Goal: Find specific page/section: Find specific page/section

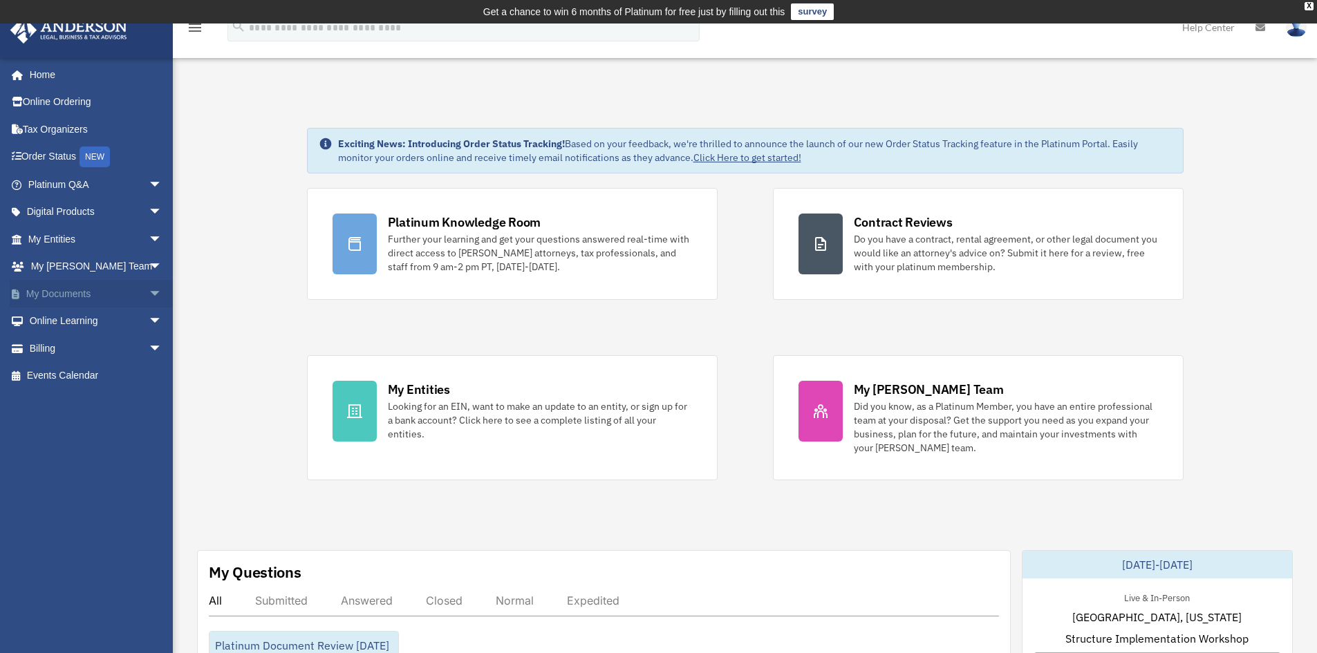
click at [71, 285] on link "My Documents arrow_drop_down" at bounding box center [97, 294] width 174 height 28
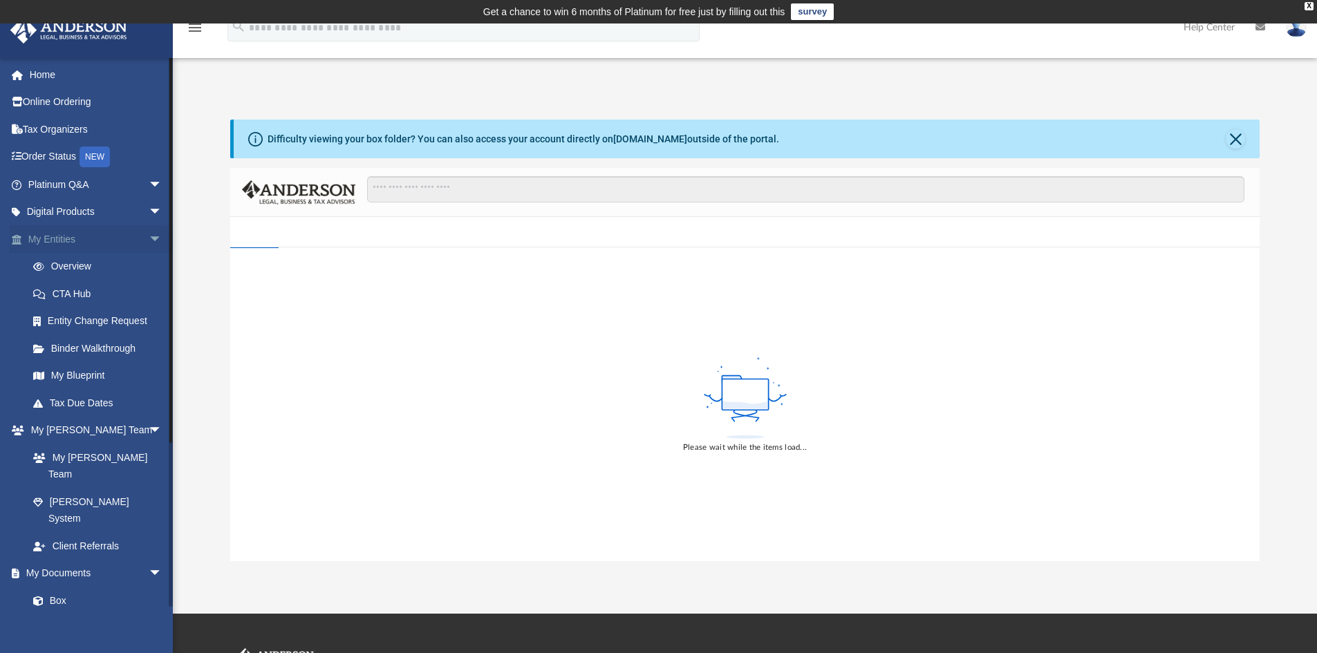
click at [86, 234] on link "My Entities arrow_drop_down" at bounding box center [97, 239] width 174 height 28
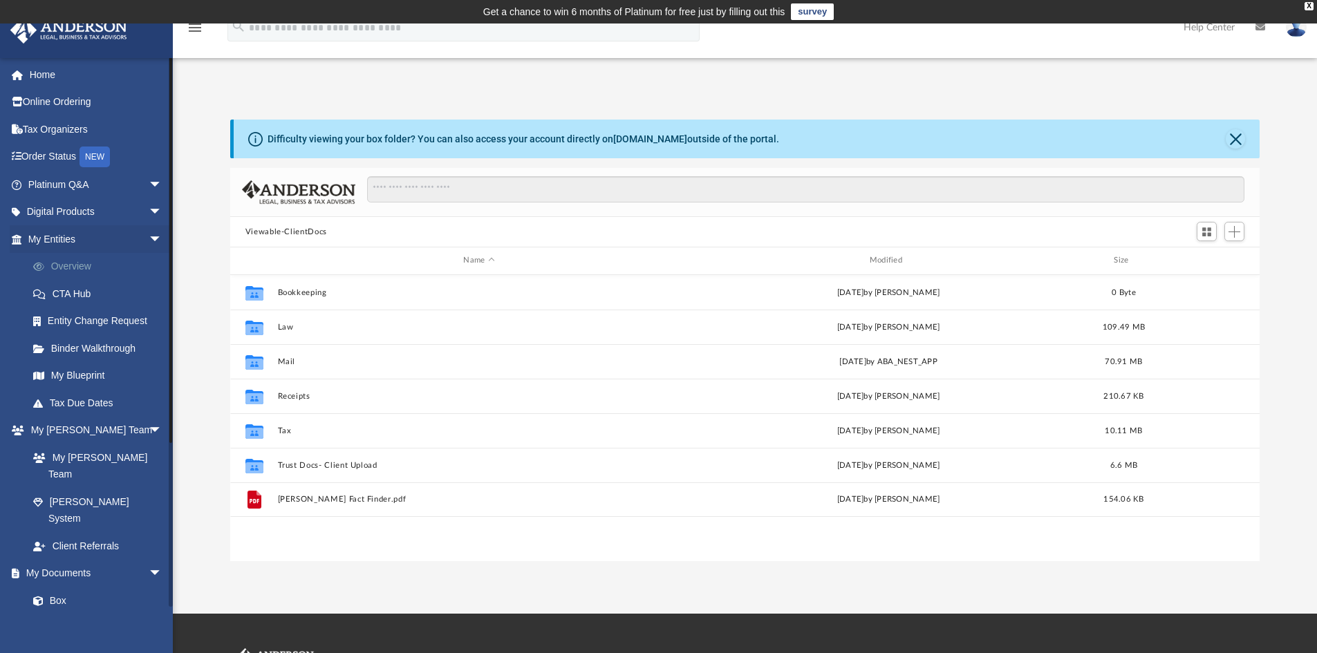
scroll to position [304, 1019]
click at [73, 260] on link "Overview" at bounding box center [101, 267] width 164 height 28
click at [72, 262] on link "Overview" at bounding box center [101, 267] width 164 height 28
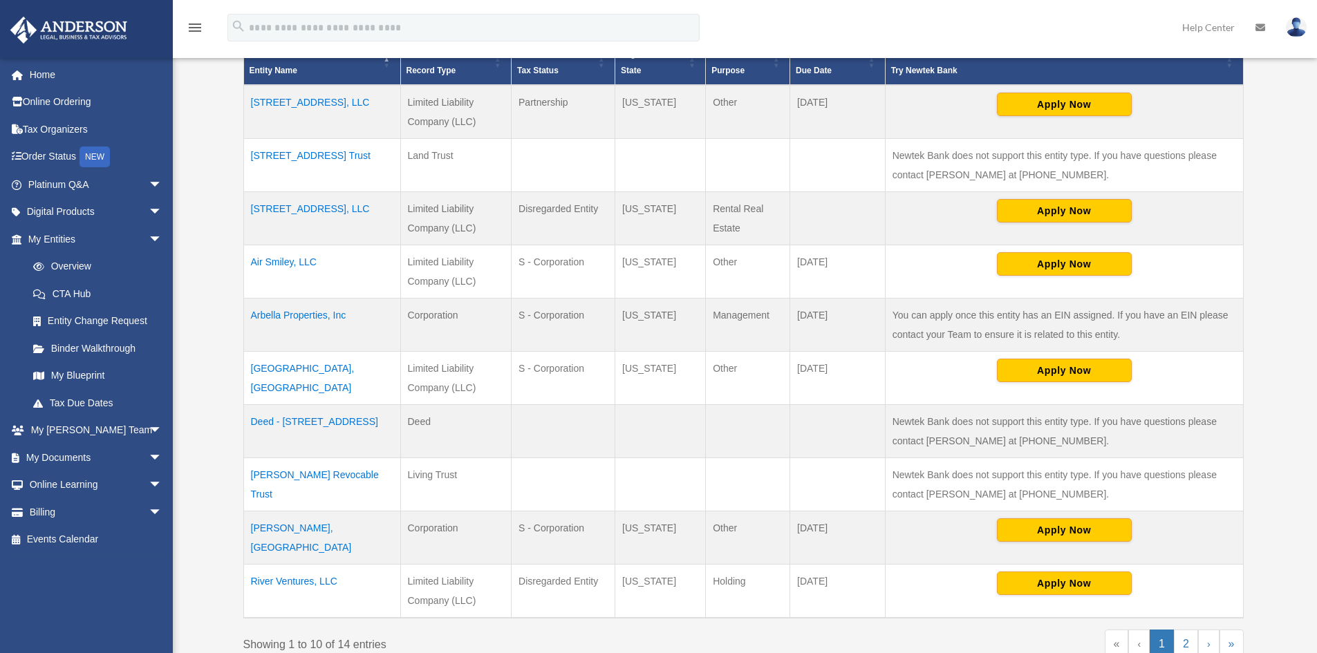
scroll to position [346, 0]
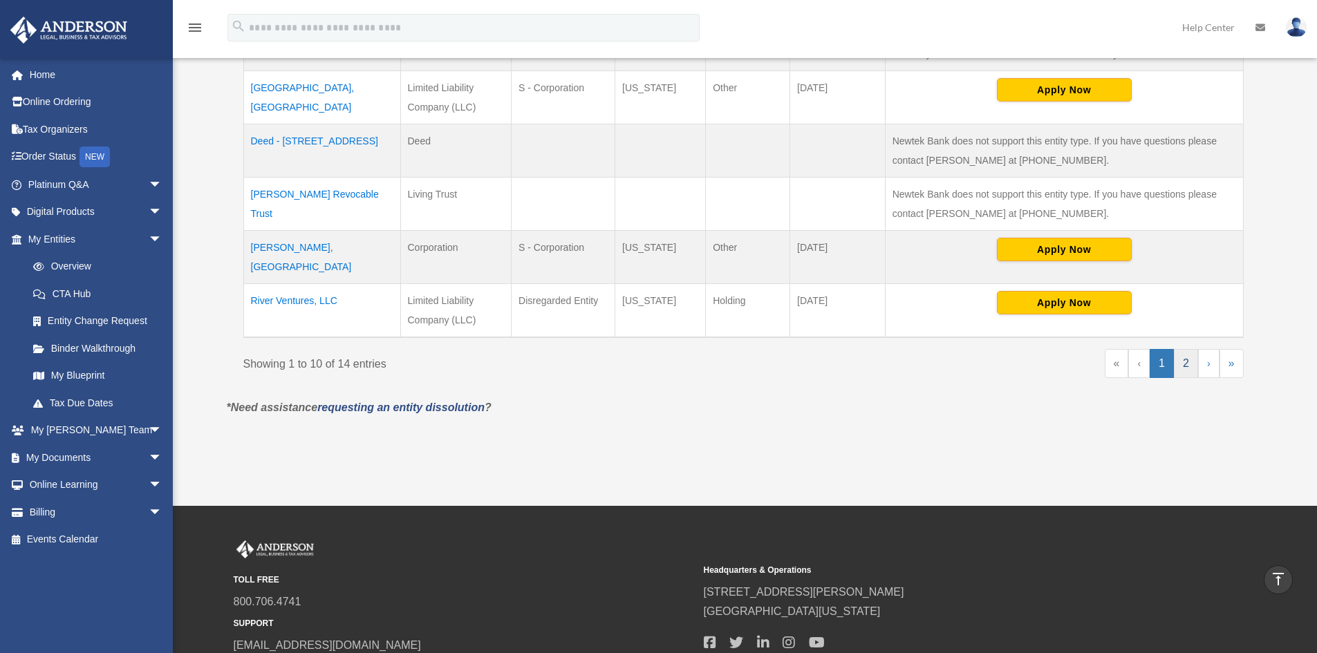
click at [1183, 355] on link "2" at bounding box center [1186, 363] width 24 height 29
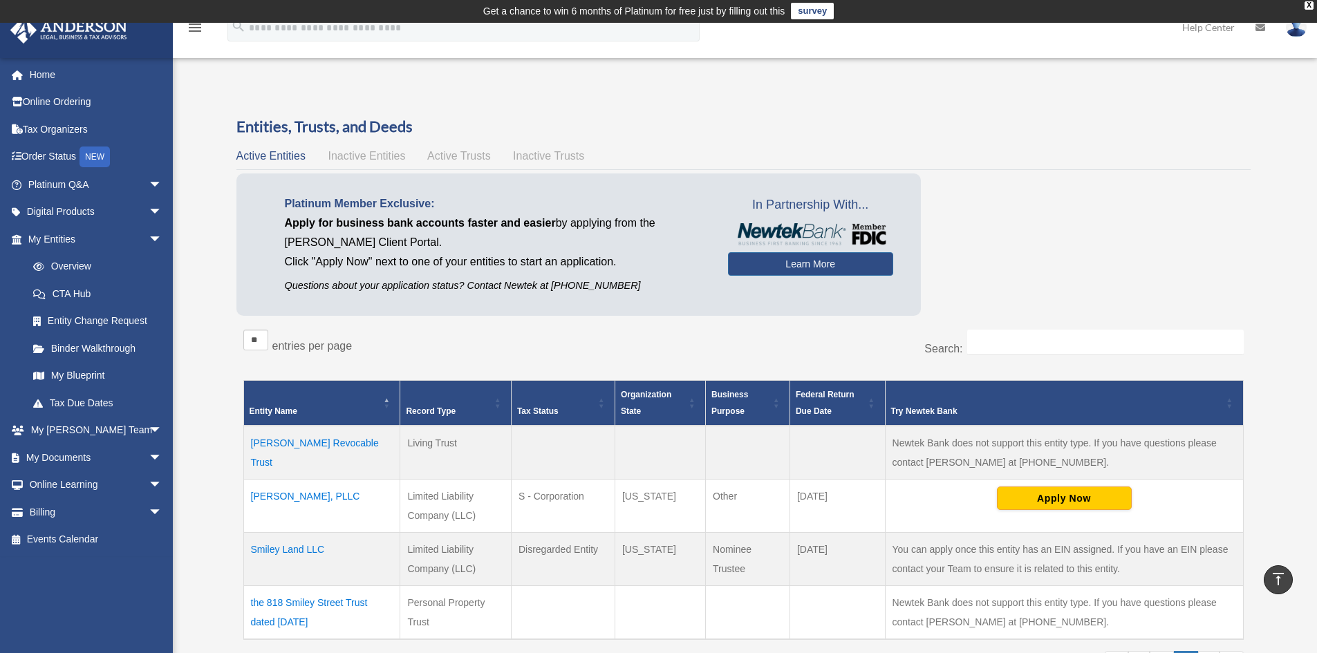
scroll to position [0, 0]
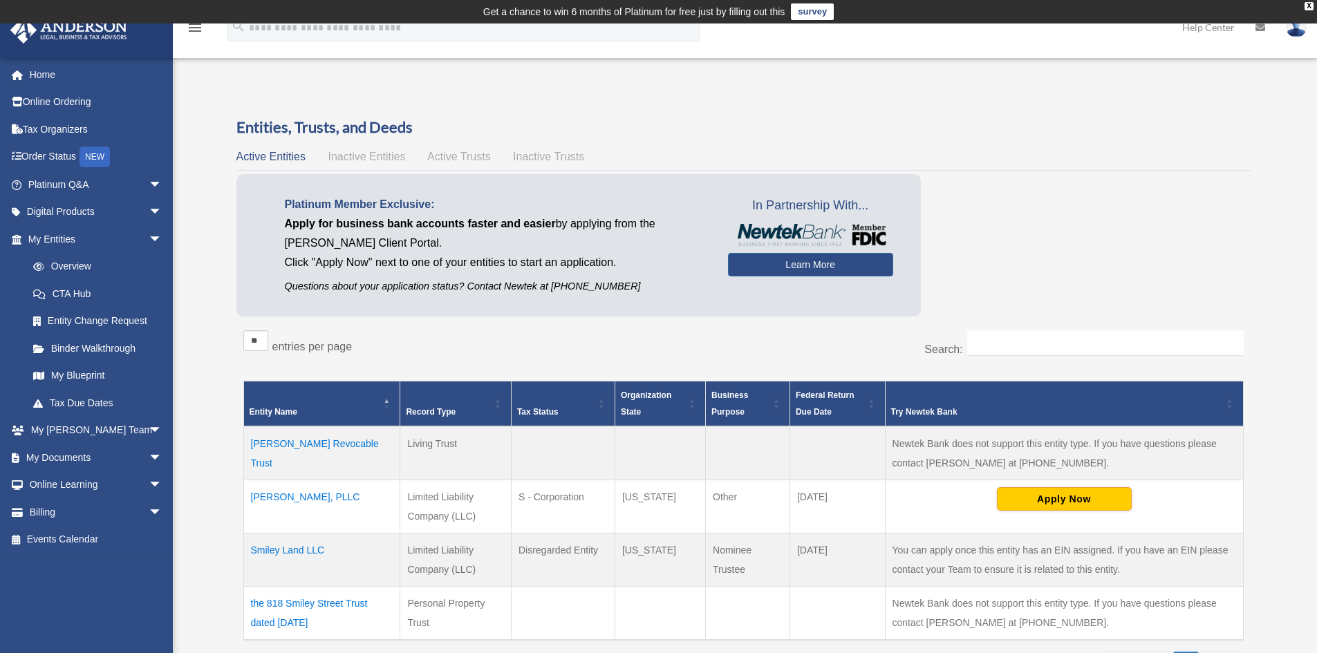
click at [306, 552] on td "Smiley Land LLC" at bounding box center [321, 560] width 157 height 53
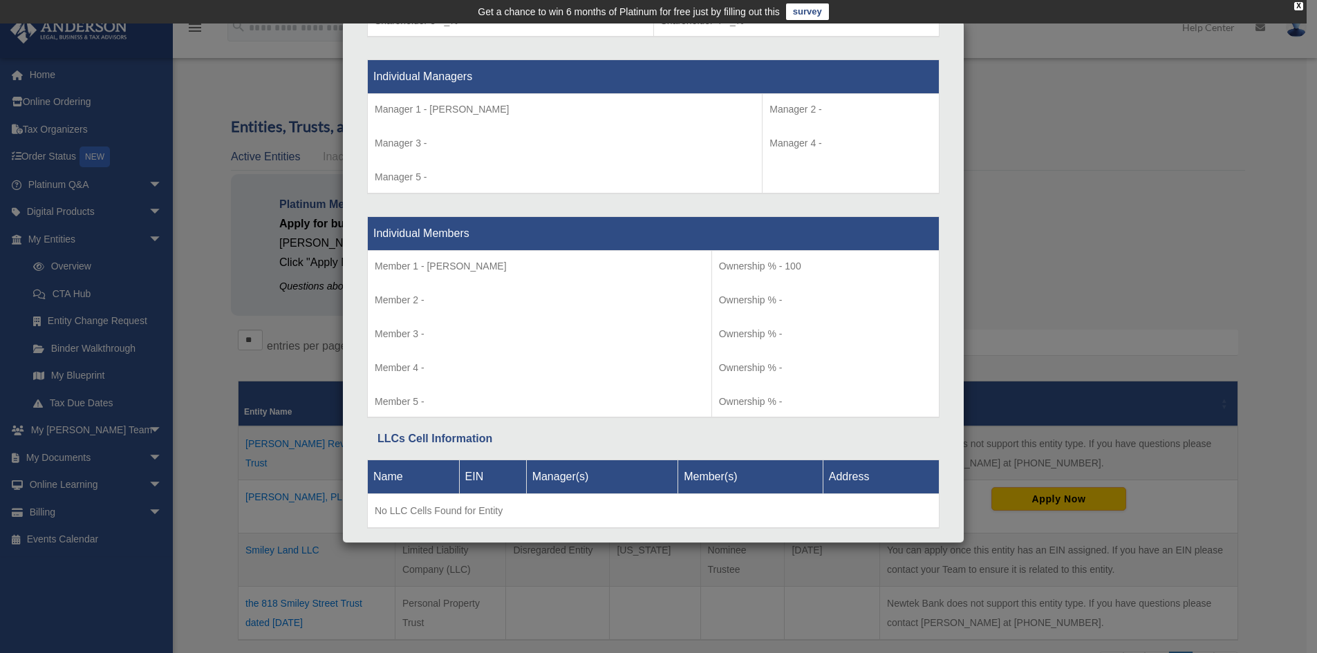
scroll to position [1324, 0]
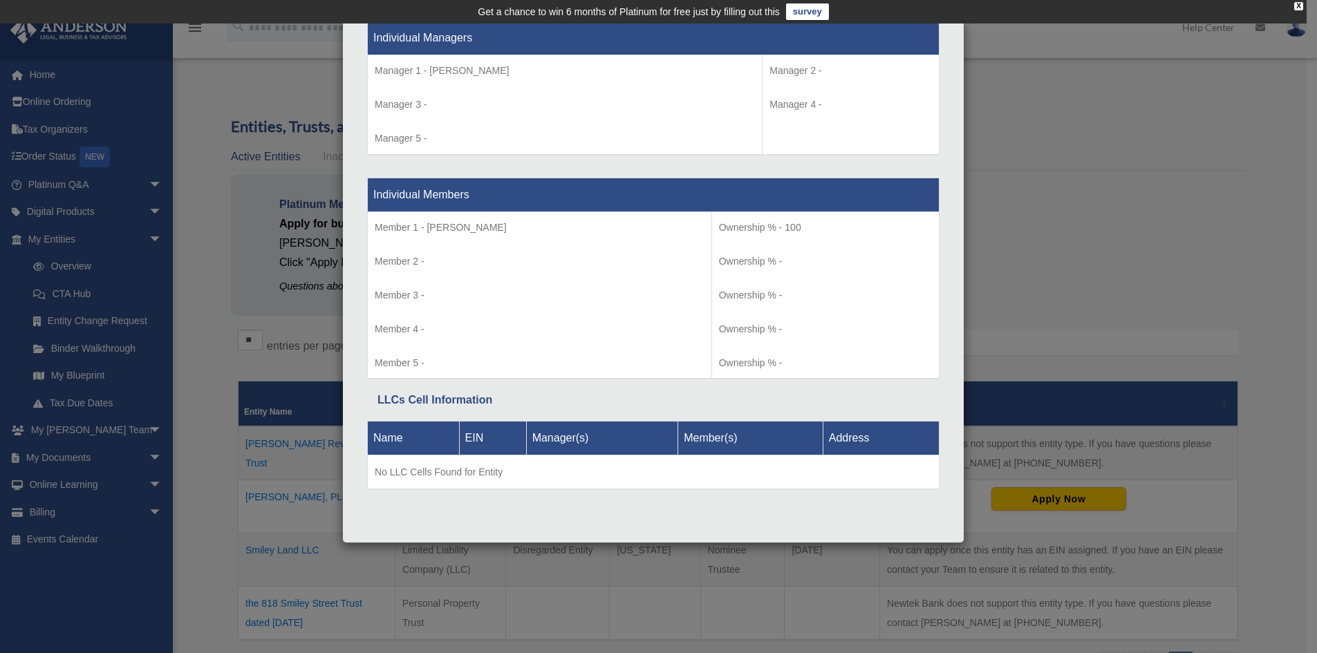
click at [124, 529] on div "Details × Articles Sent Organizational Date" at bounding box center [658, 326] width 1317 height 653
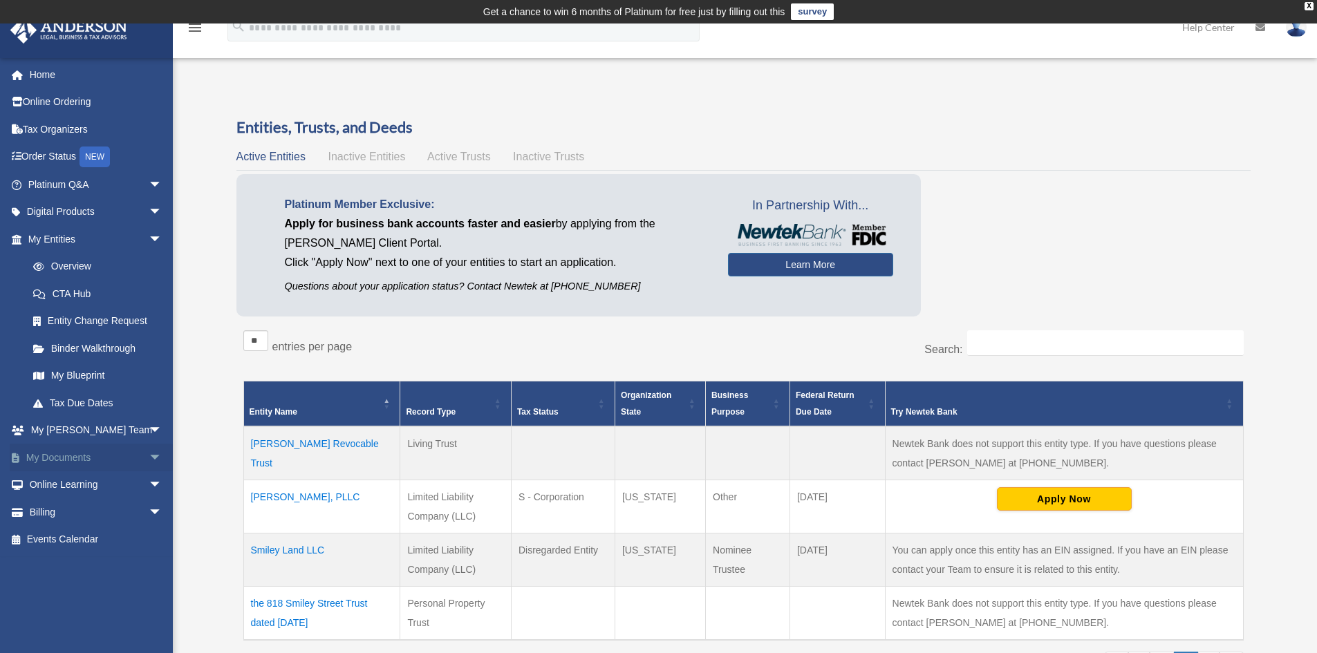
click at [78, 460] on link "My Documents arrow_drop_down" at bounding box center [97, 458] width 174 height 28
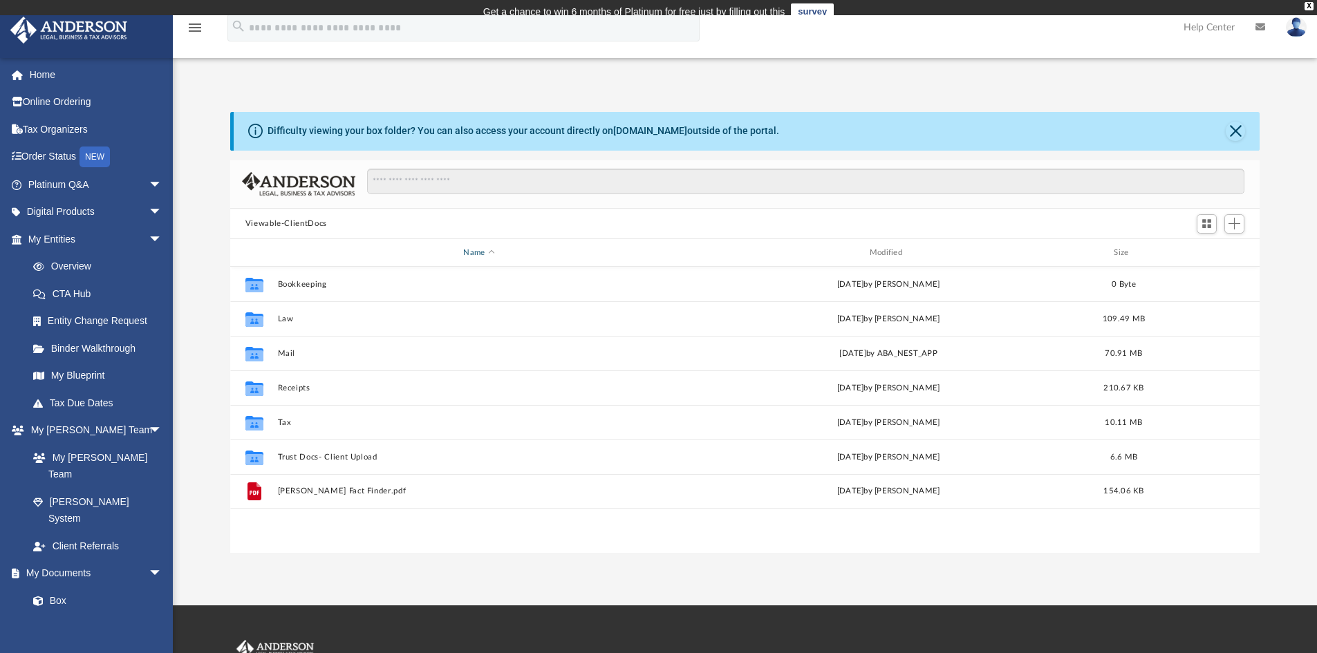
scroll to position [304, 1019]
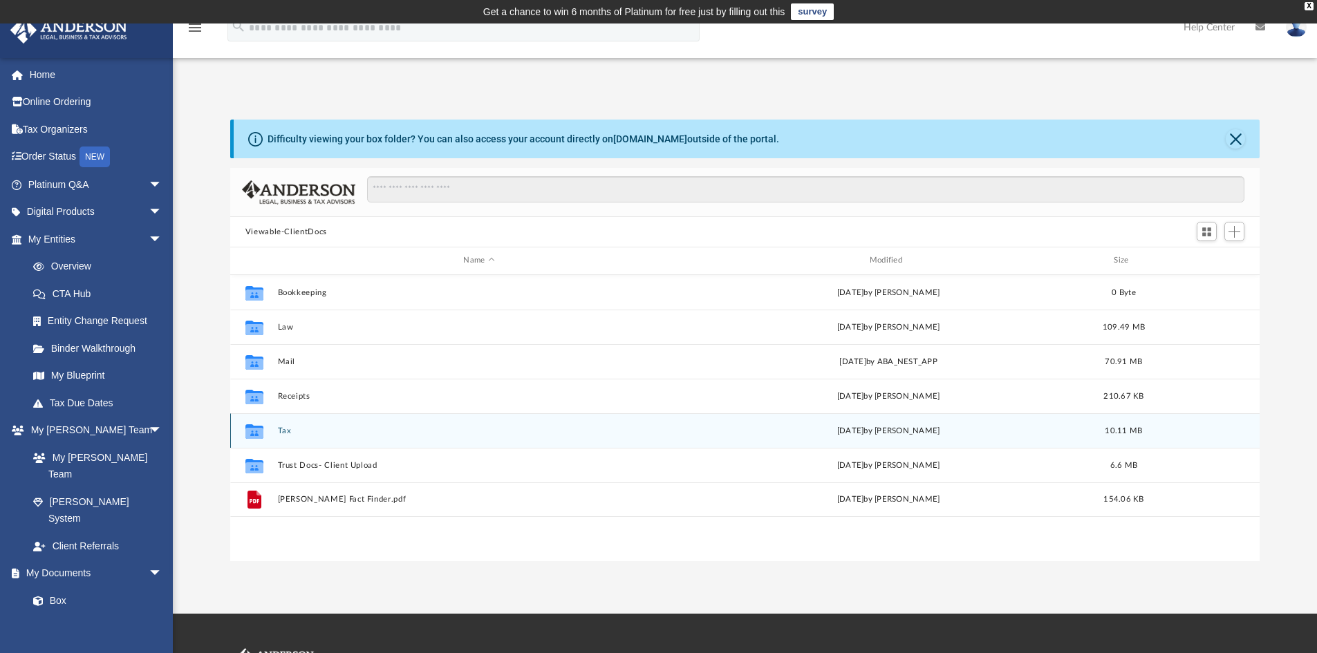
click at [294, 429] on button "Tax" at bounding box center [478, 431] width 403 height 9
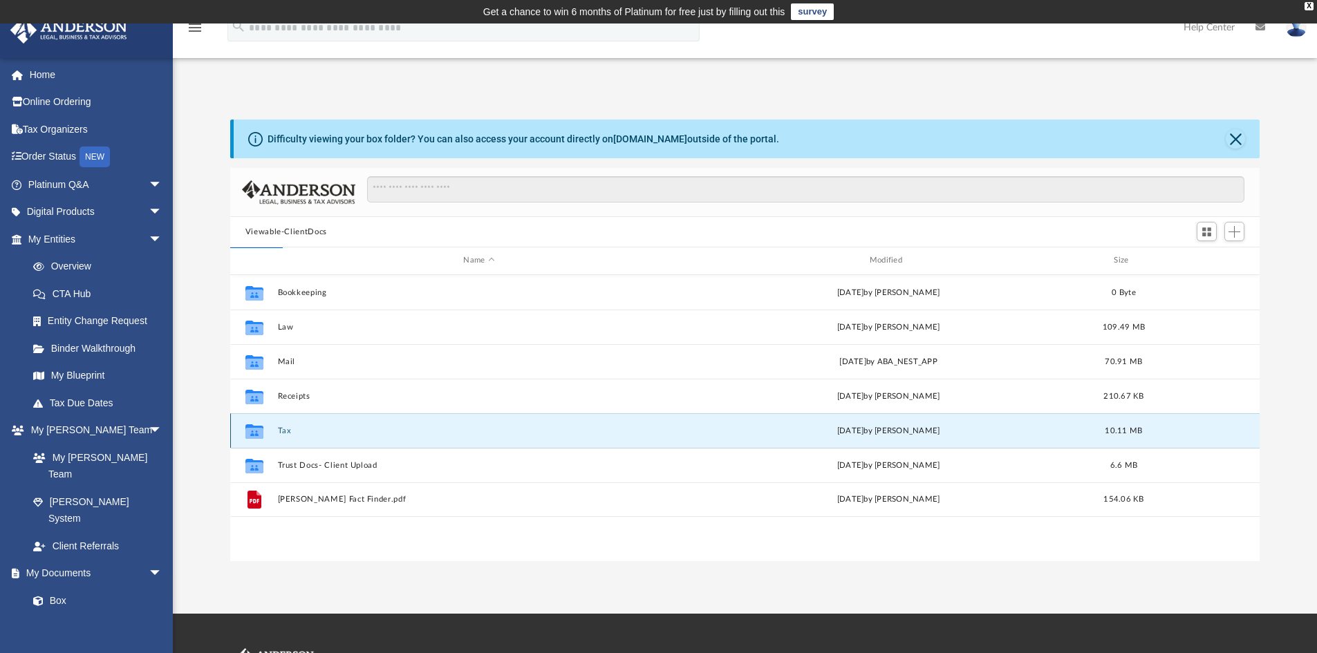
click at [291, 429] on div "Collaborated Folder Bookkeeping Tue Sep 8 2020 by Michael Preseren 0 Byte Colla…" at bounding box center [745, 418] width 1030 height 286
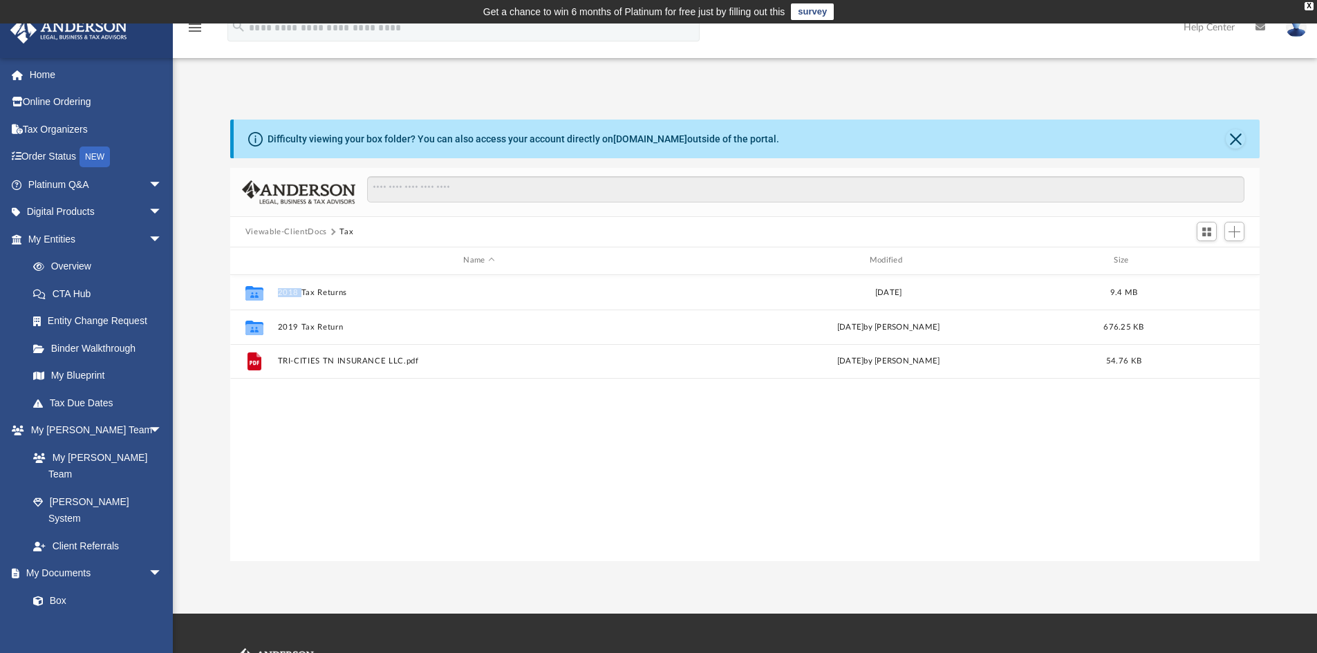
click at [291, 429] on div "Collaborated Folder 2018 Tax Returns Mon Sep 14 2020 9.4 MB Collaborated Folder…" at bounding box center [745, 418] width 1030 height 286
click at [308, 233] on button "Viewable-ClientDocs" at bounding box center [286, 232] width 82 height 12
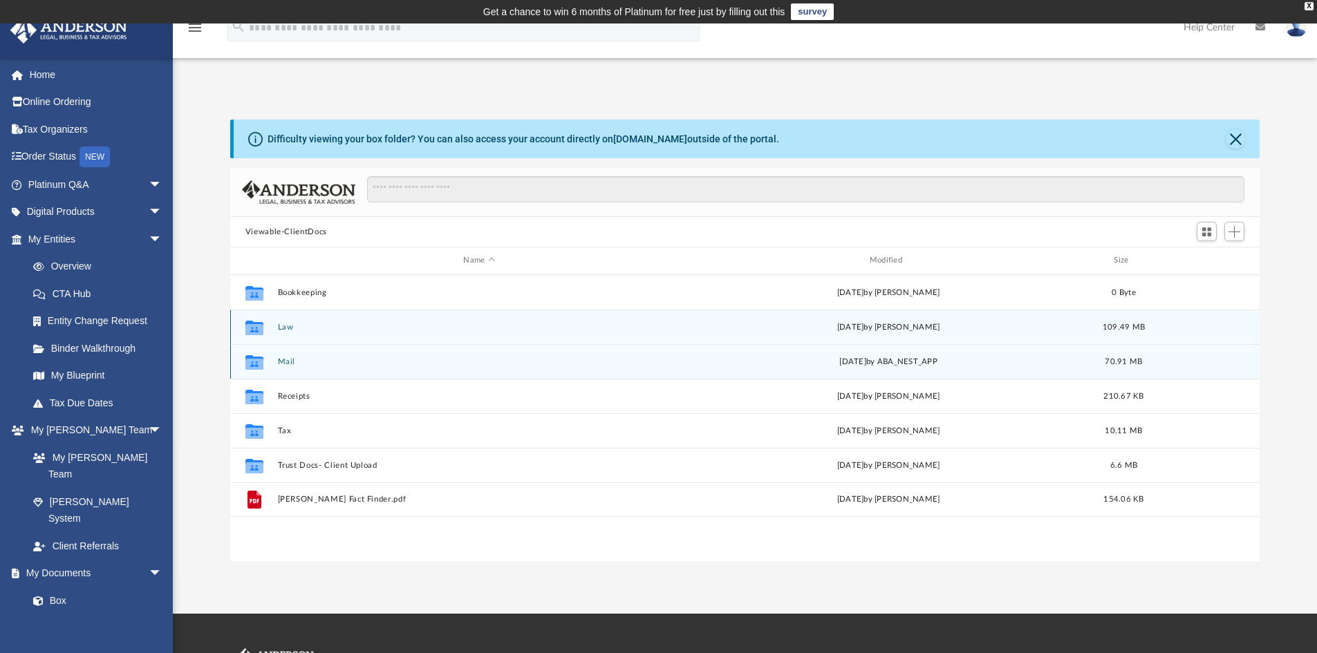
click at [291, 325] on button "Law" at bounding box center [478, 327] width 403 height 9
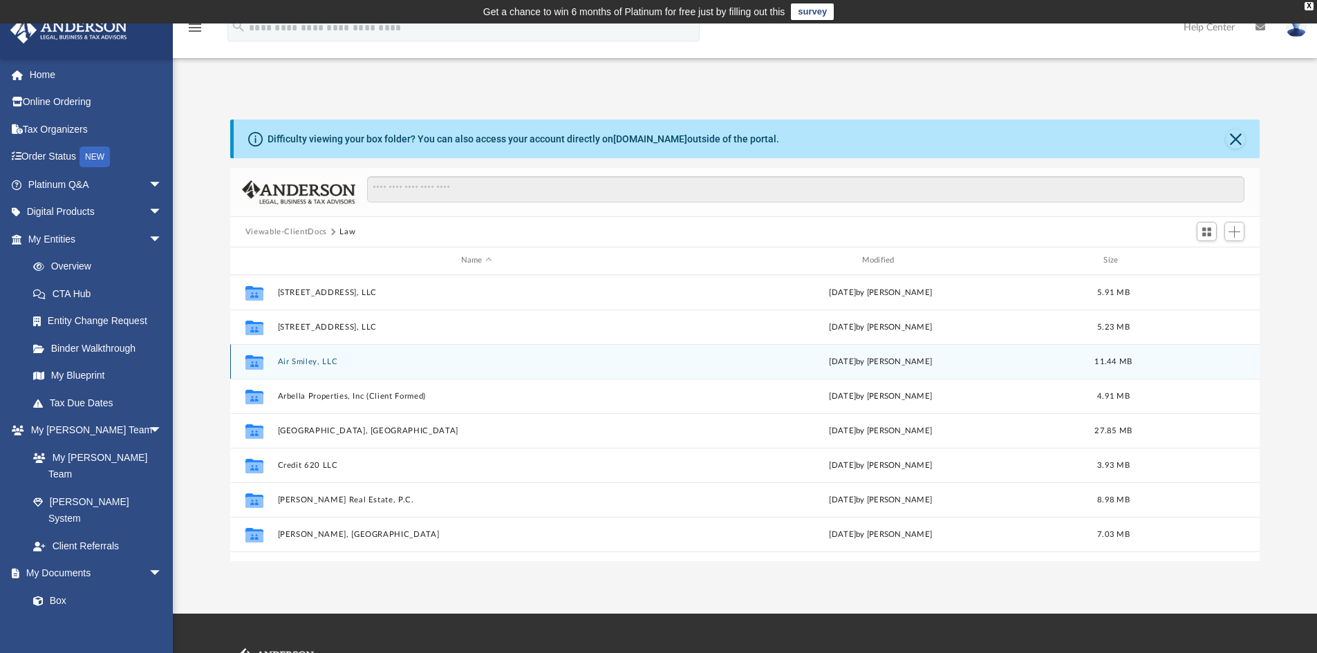
click at [313, 232] on button "Viewable-ClientDocs" at bounding box center [286, 232] width 82 height 12
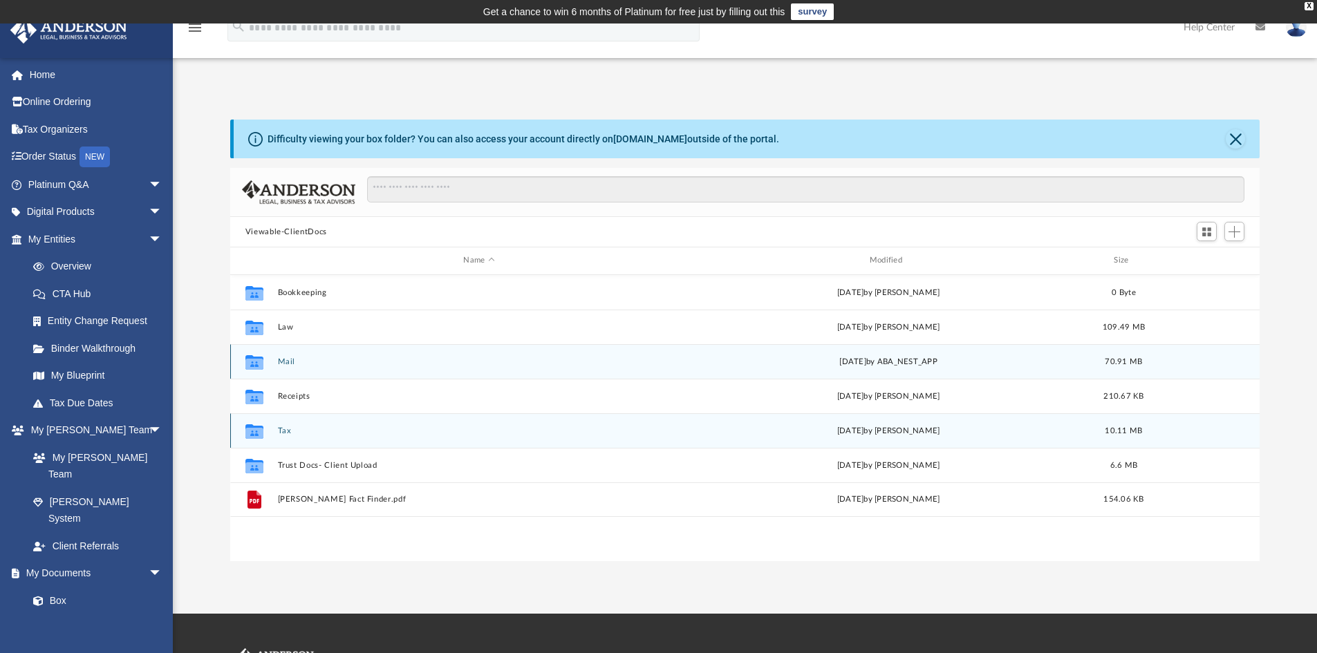
click at [287, 429] on button "Tax" at bounding box center [478, 431] width 403 height 9
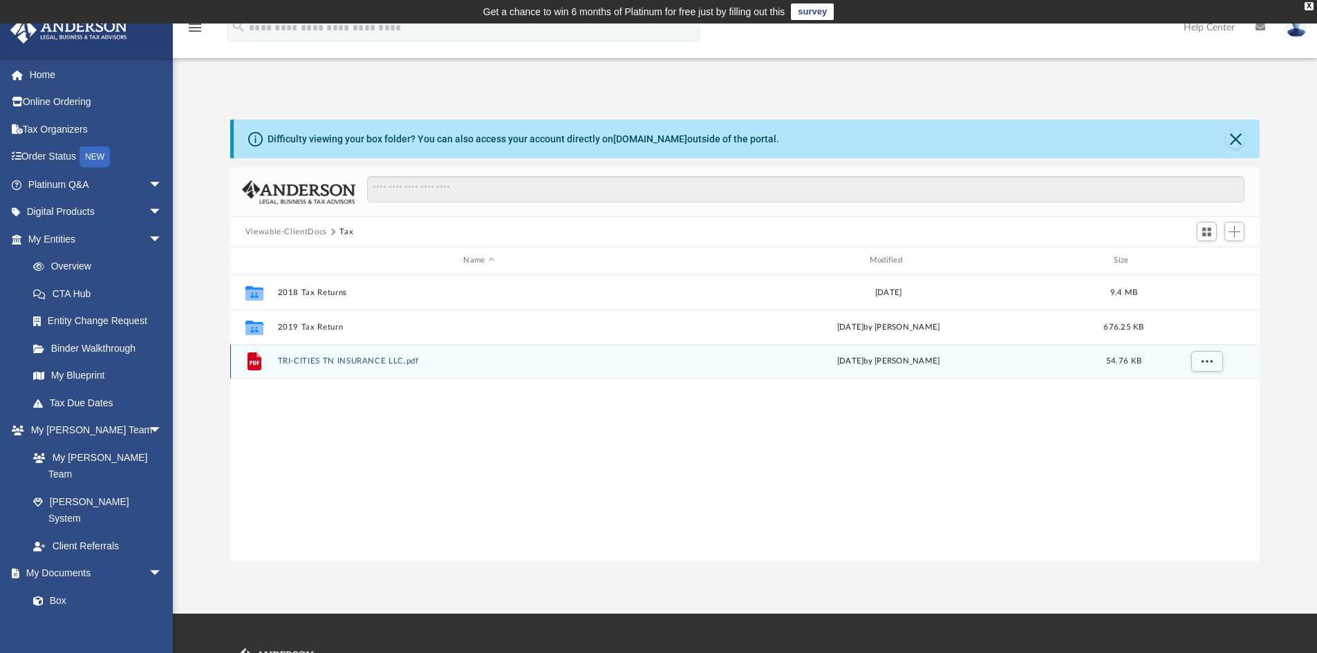
click at [287, 228] on button "Viewable-ClientDocs" at bounding box center [286, 232] width 82 height 12
